Goal: Information Seeking & Learning: Learn about a topic

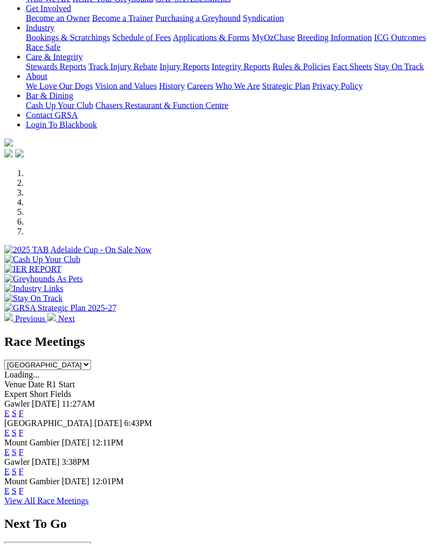
scroll to position [192, 0]
click at [24, 408] on link "F" at bounding box center [21, 412] width 5 height 9
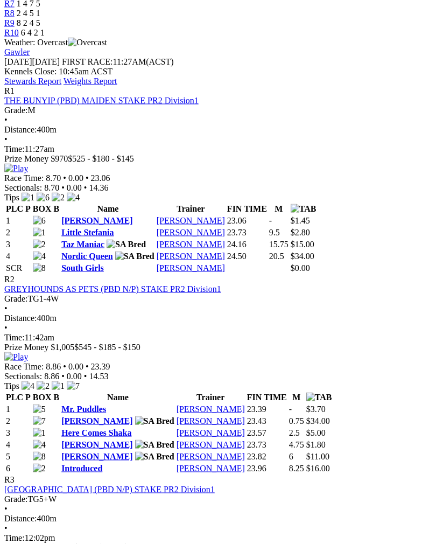
scroll to position [462, 0]
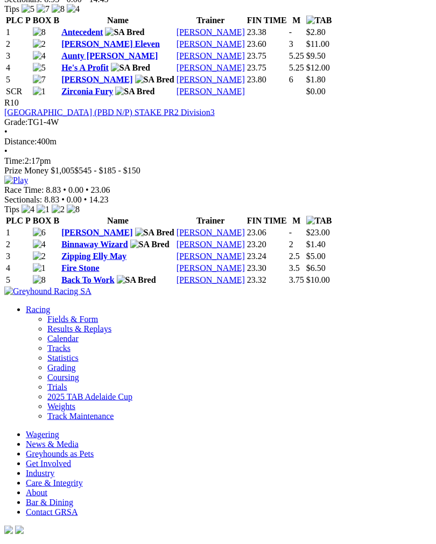
scroll to position [2217, 0]
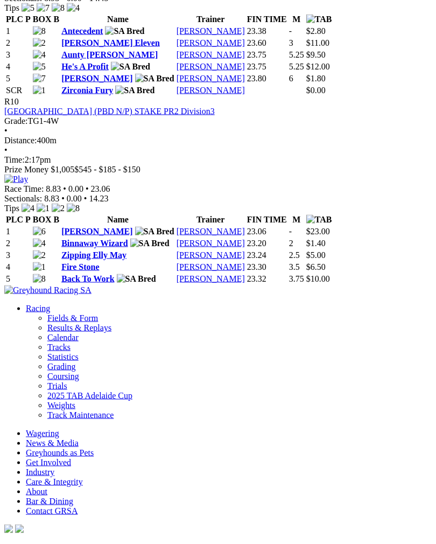
click at [28, 184] on img at bounding box center [16, 179] width 24 height 10
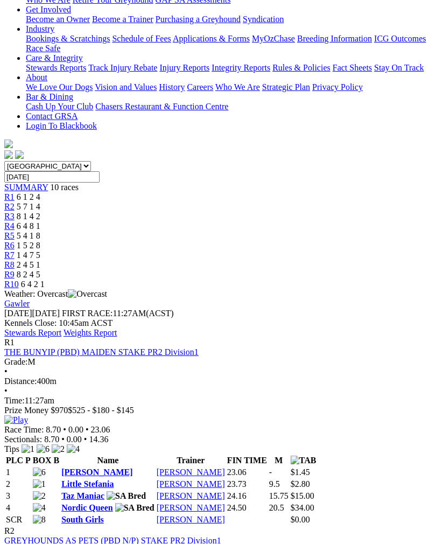
scroll to position [206, 0]
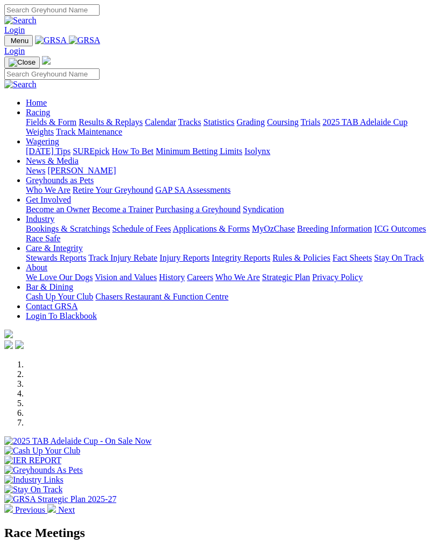
scroll to position [209, 0]
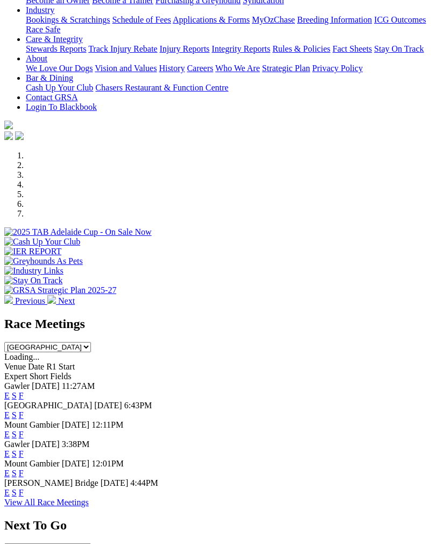
click at [24, 449] on link "F" at bounding box center [21, 453] width 5 height 9
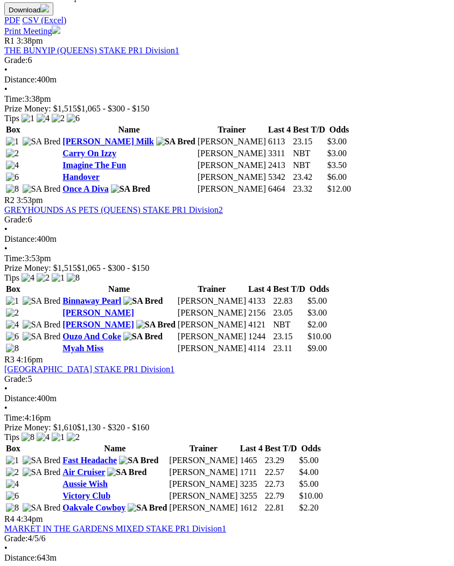
scroll to position [525, 0]
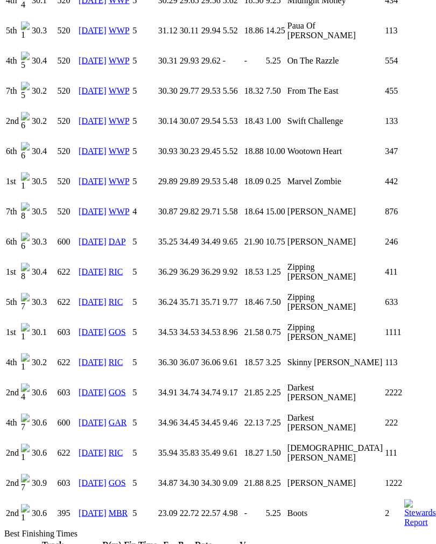
scroll to position [1317, 0]
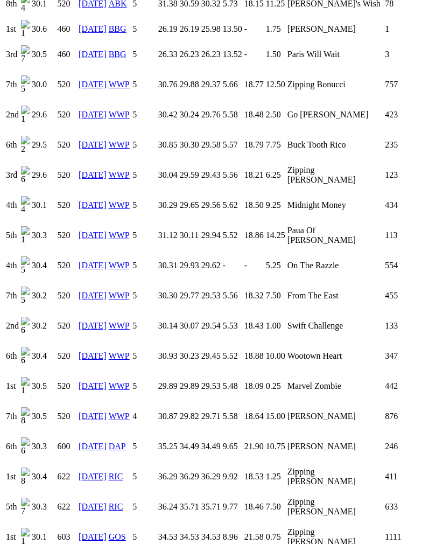
scroll to position [1111, 0]
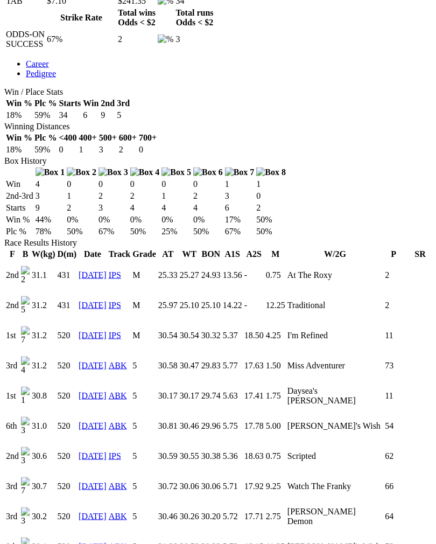
scroll to position [564, 0]
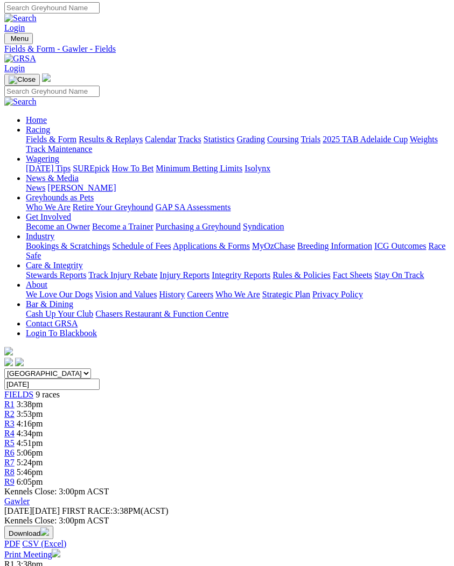
scroll to position [1, 0]
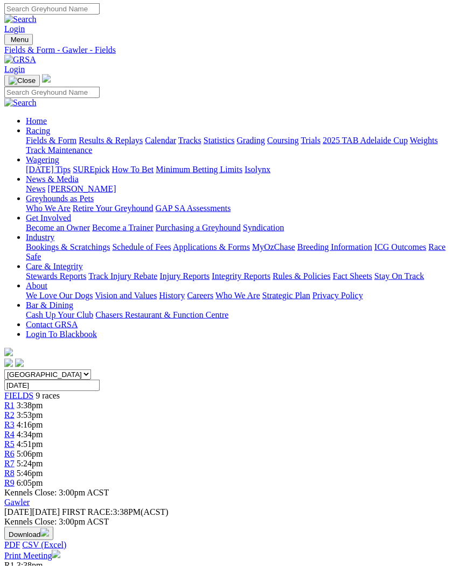
click at [15, 401] on link "R1" at bounding box center [9, 405] width 10 height 9
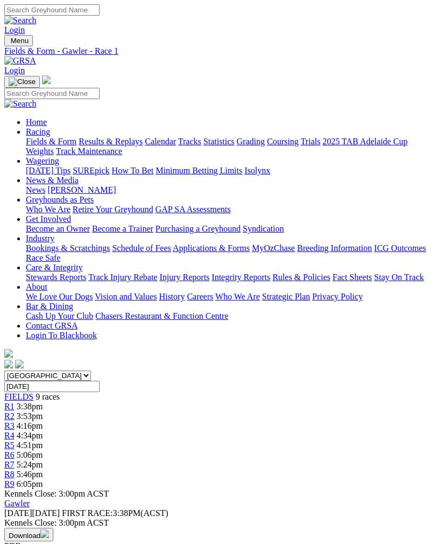
click at [15, 431] on span "R4" at bounding box center [9, 435] width 10 height 9
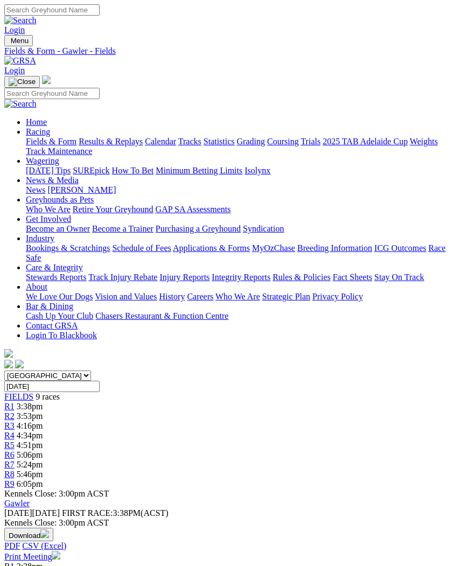
scroll to position [2, 0]
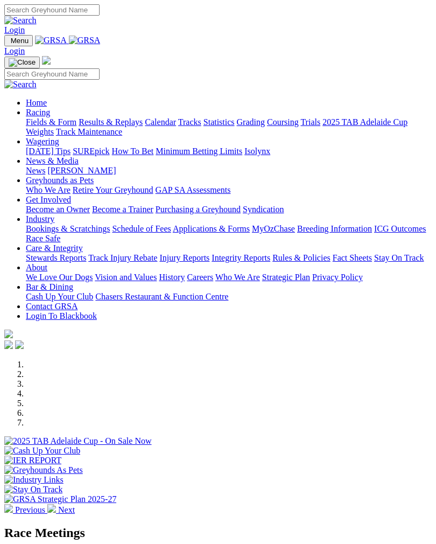
scroll to position [209, 0]
